Goal: Task Accomplishment & Management: Manage account settings

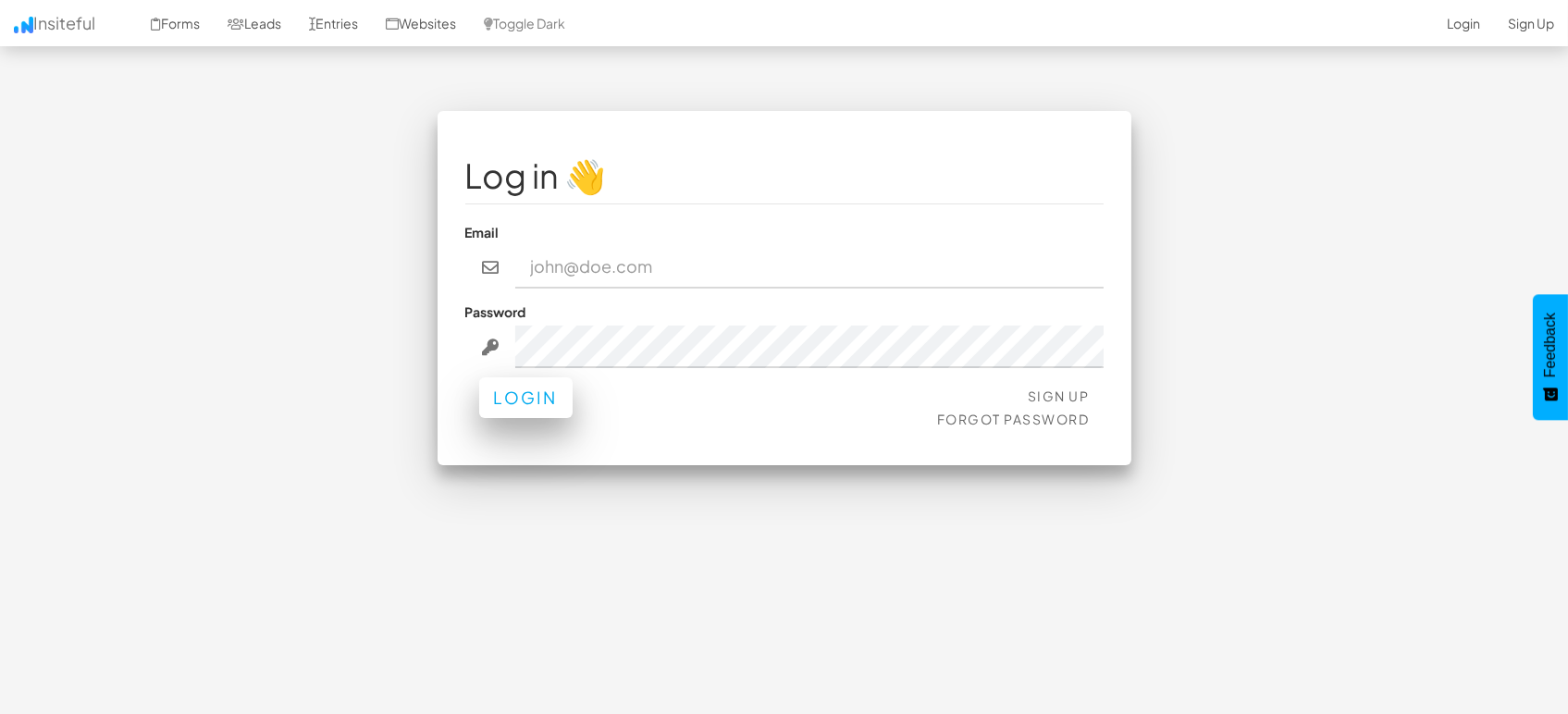
type input "[EMAIL_ADDRESS][DOMAIN_NAME]"
click at [554, 418] on button "Login" at bounding box center [526, 397] width 94 height 41
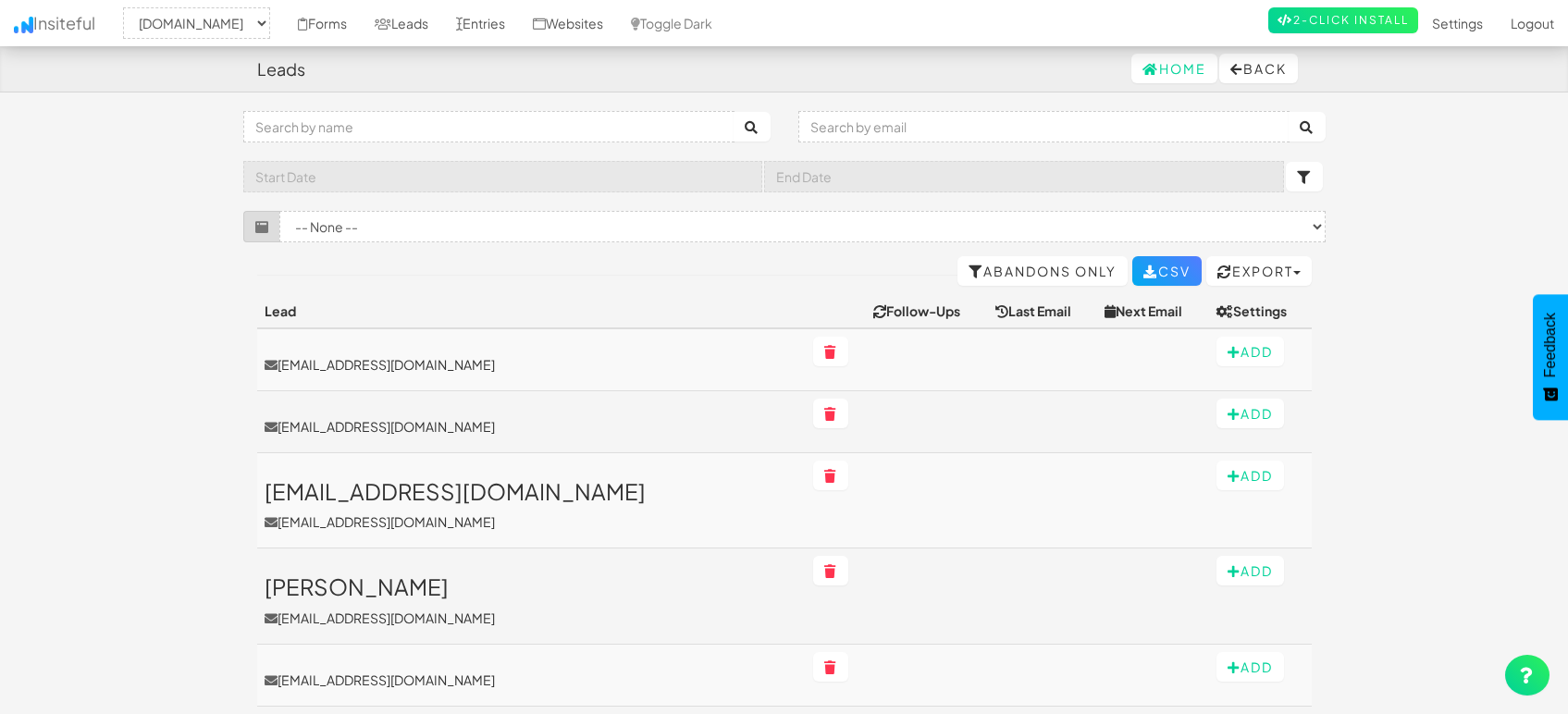
select select "1505"
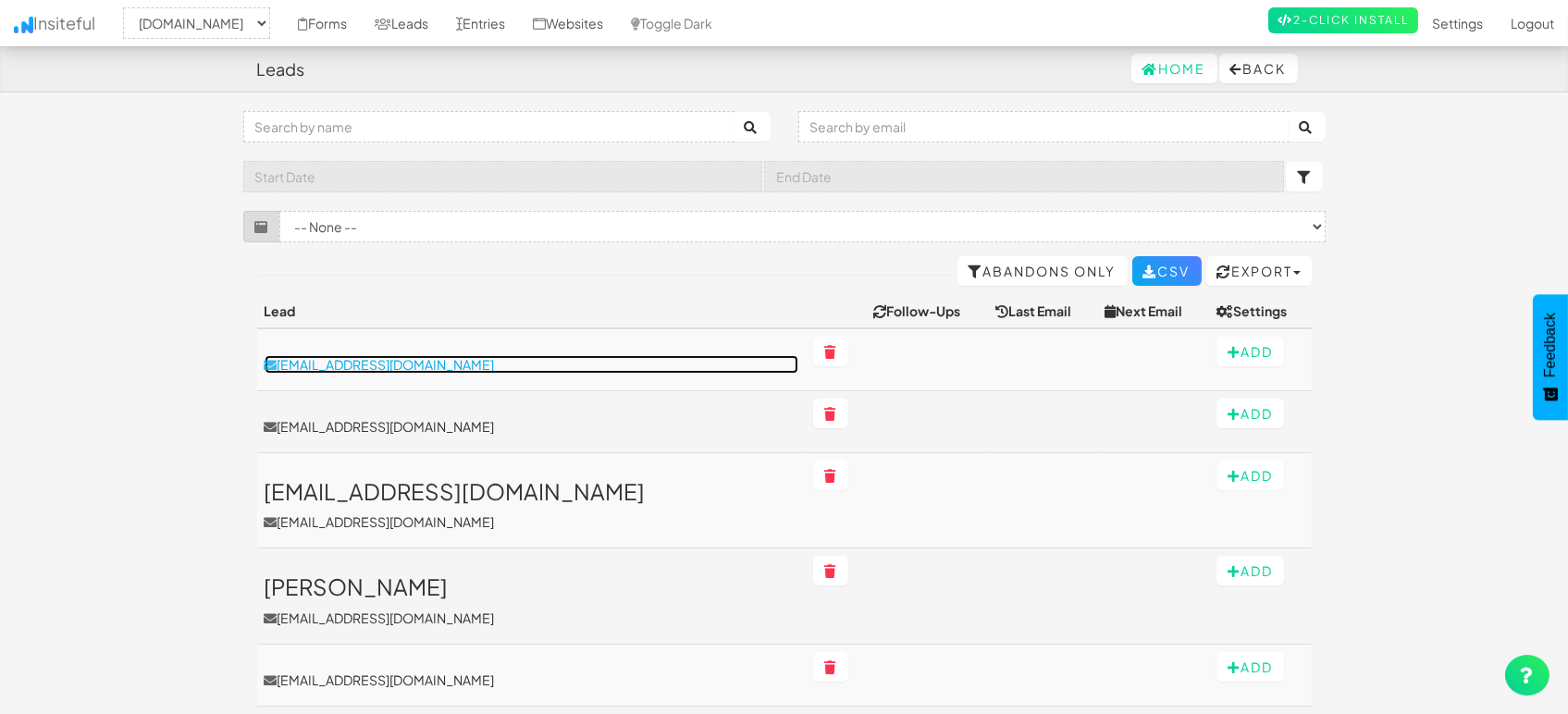
click at [352, 364] on p "[EMAIL_ADDRESS][DOMAIN_NAME]" at bounding box center [531, 365] width 533 height 19
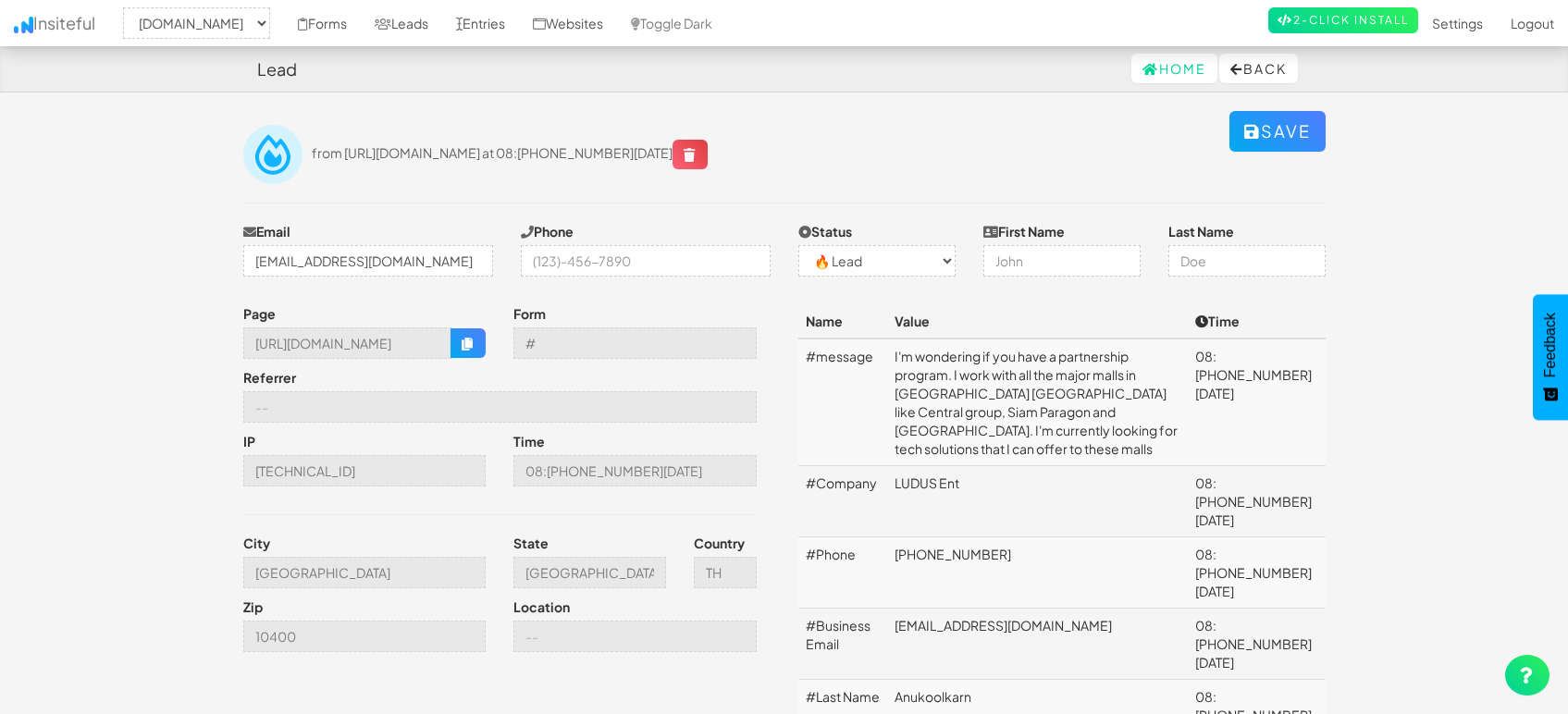
select select "1505"
select select "0"
click at [377, 568] on input "Bangkok" at bounding box center [365, 572] width 243 height 31
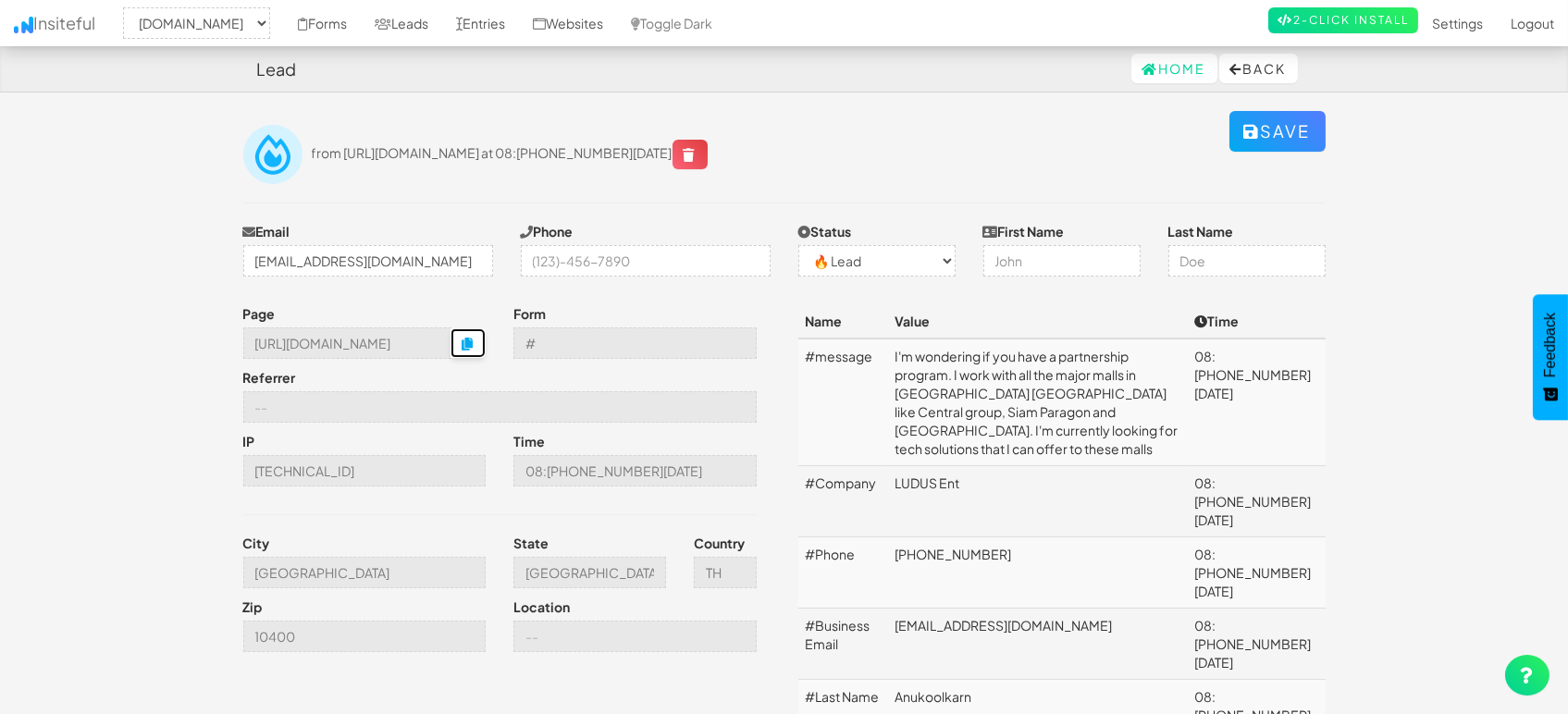
click at [478, 341] on button "button" at bounding box center [468, 343] width 35 height 29
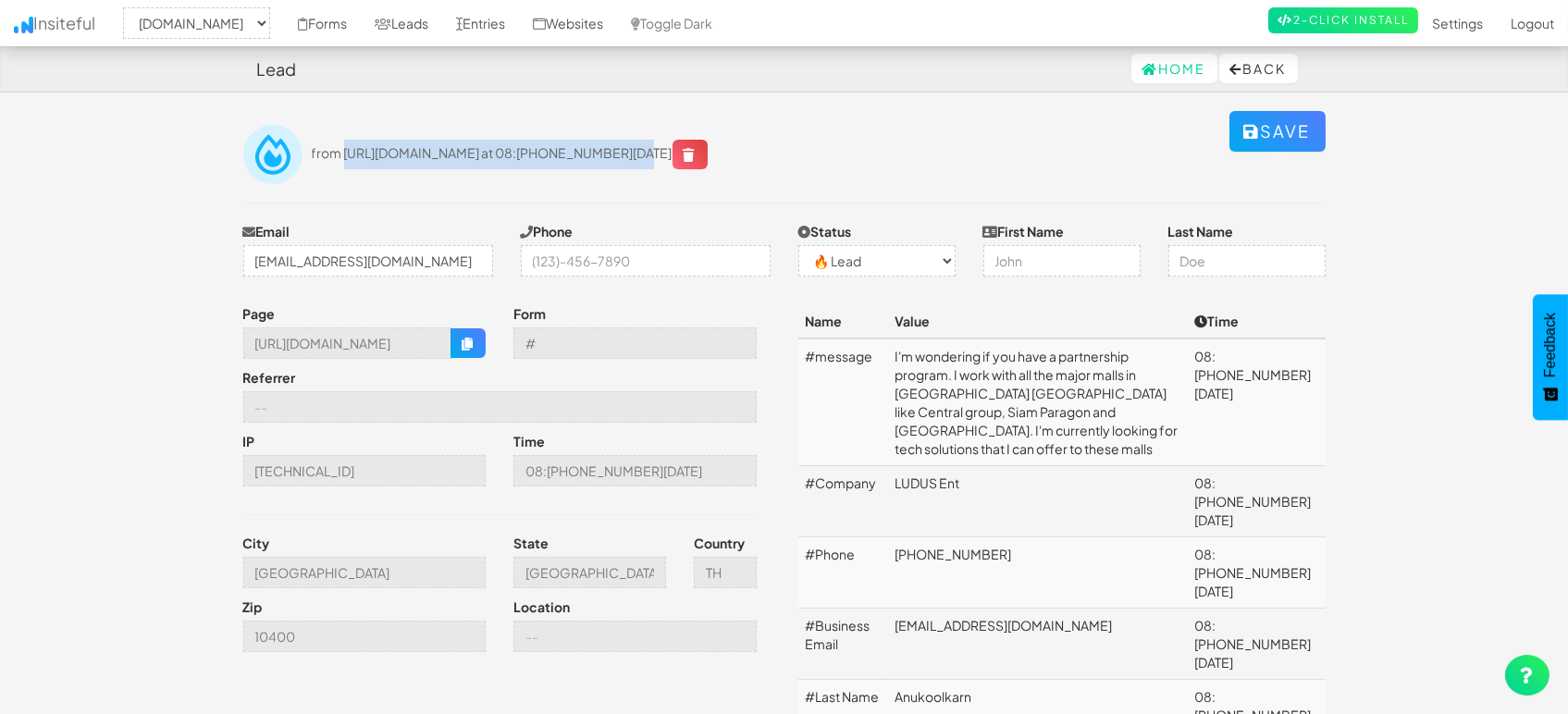
drag, startPoint x: 638, startPoint y: 152, endPoint x: 341, endPoint y: 153, distance: 297.0
click at [341, 153] on span "from https://mapsted.com/thank-you?p=contact-us at 08:48 09.06.25" at bounding box center [510, 152] width 396 height 17
copy span "https://mapsted.com/thank-you?p=contact-us"
